Goal: Transaction & Acquisition: Purchase product/service

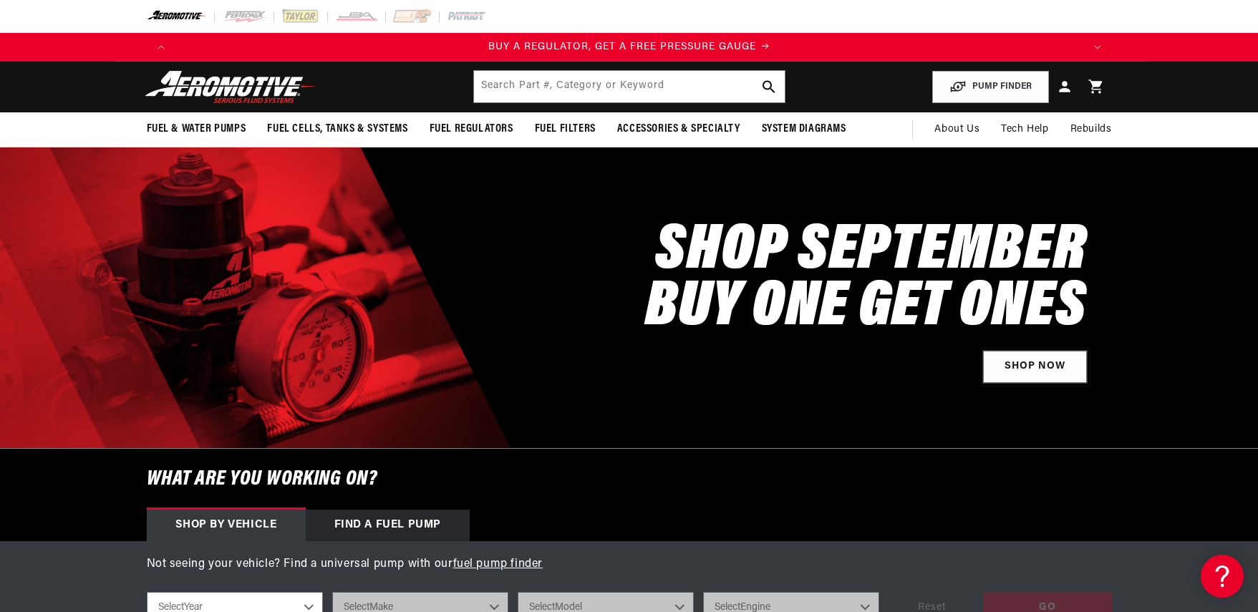
click at [1036, 359] on link "Shop Now" at bounding box center [1035, 367] width 104 height 32
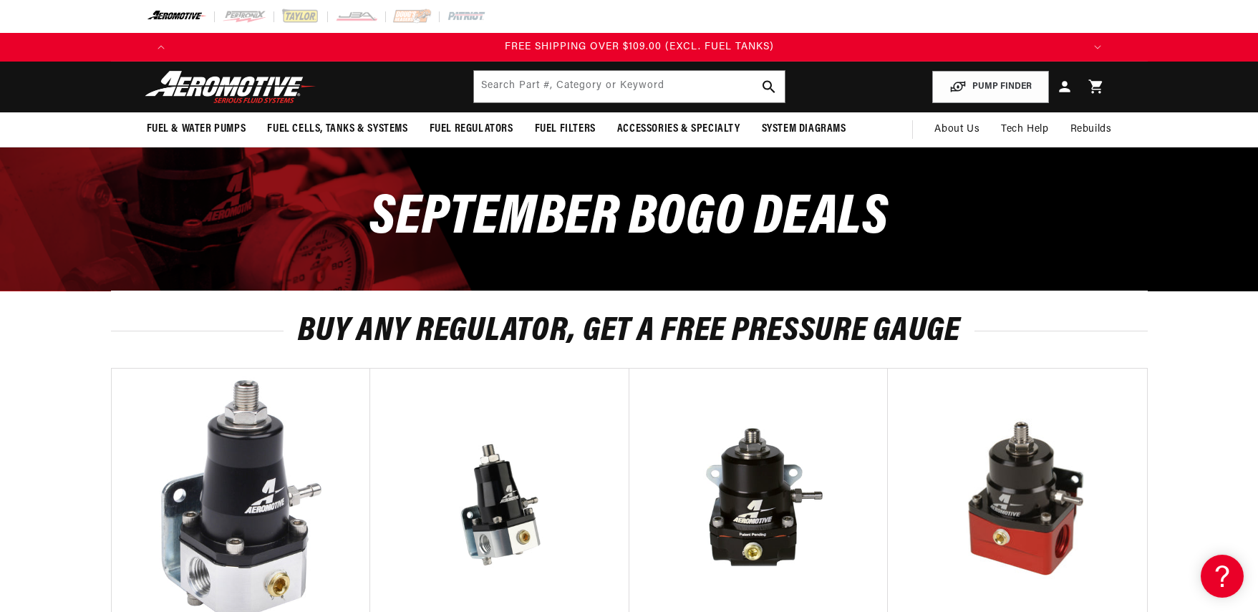
scroll to position [0, 2724]
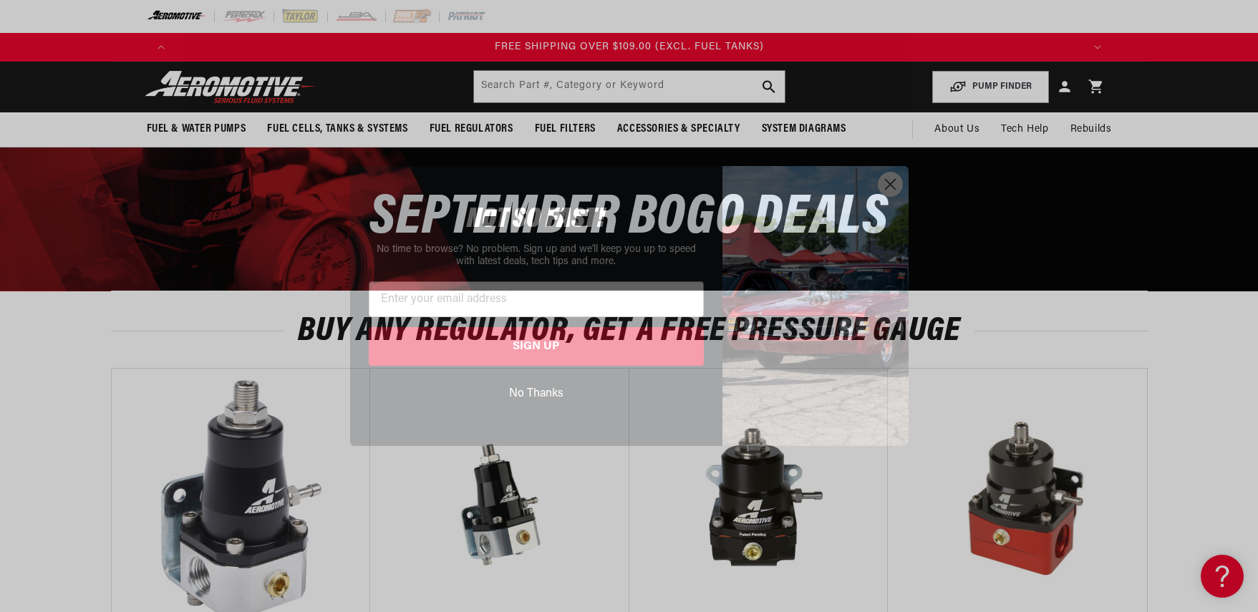
click at [903, 187] on img "POPUP Form" at bounding box center [816, 305] width 186 height 279
click at [895, 185] on circle "Close dialog" at bounding box center [890, 185] width 24 height 24
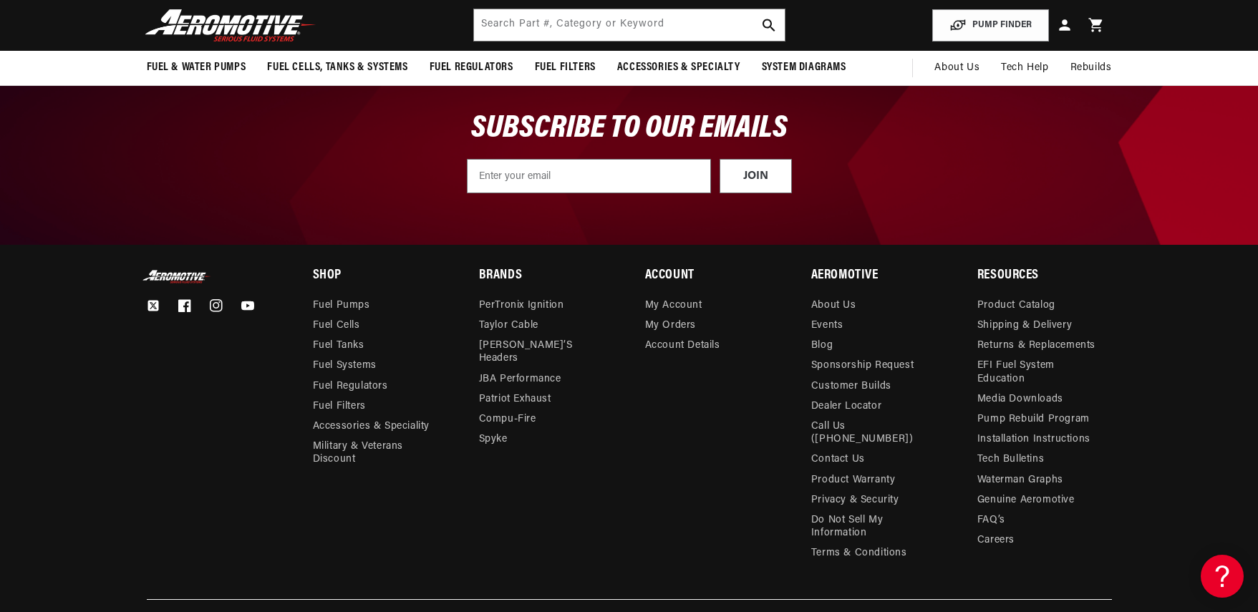
scroll to position [1329, 0]
